Goal: Information Seeking & Learning: Learn about a topic

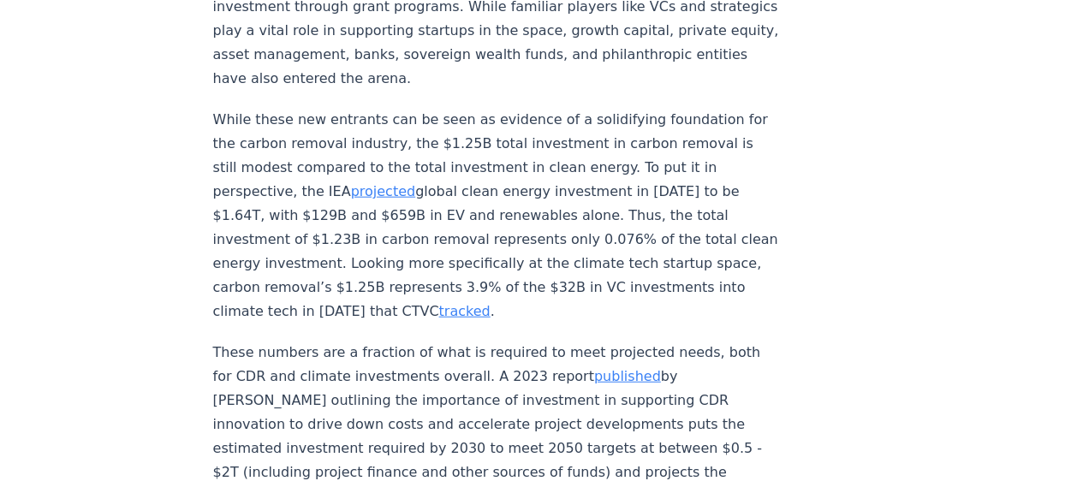
scroll to position [2055, 0]
